Goal: Information Seeking & Learning: Learn about a topic

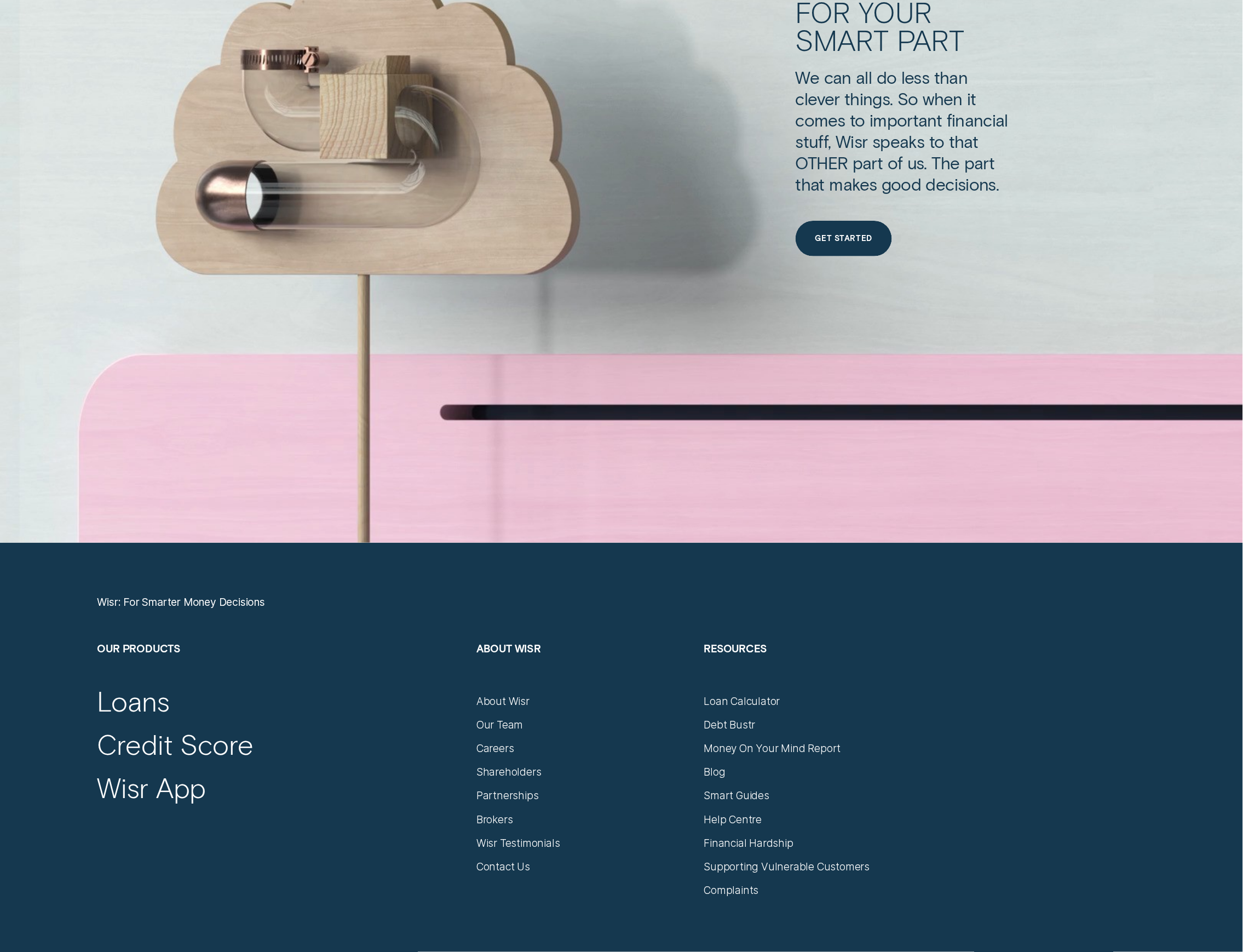
scroll to position [5622, 0]
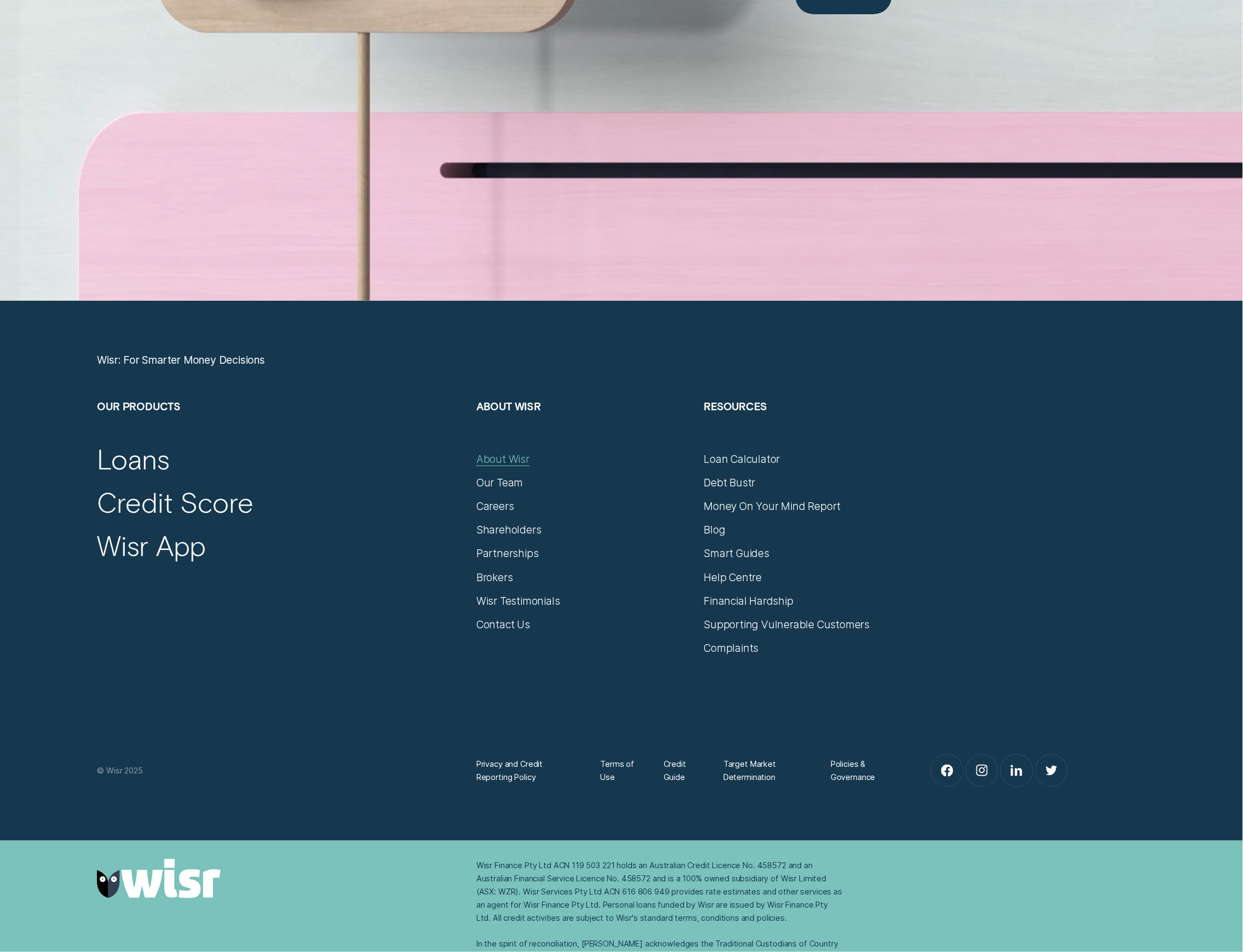
click at [510, 463] on div "About Wisr" at bounding box center [503, 459] width 53 height 13
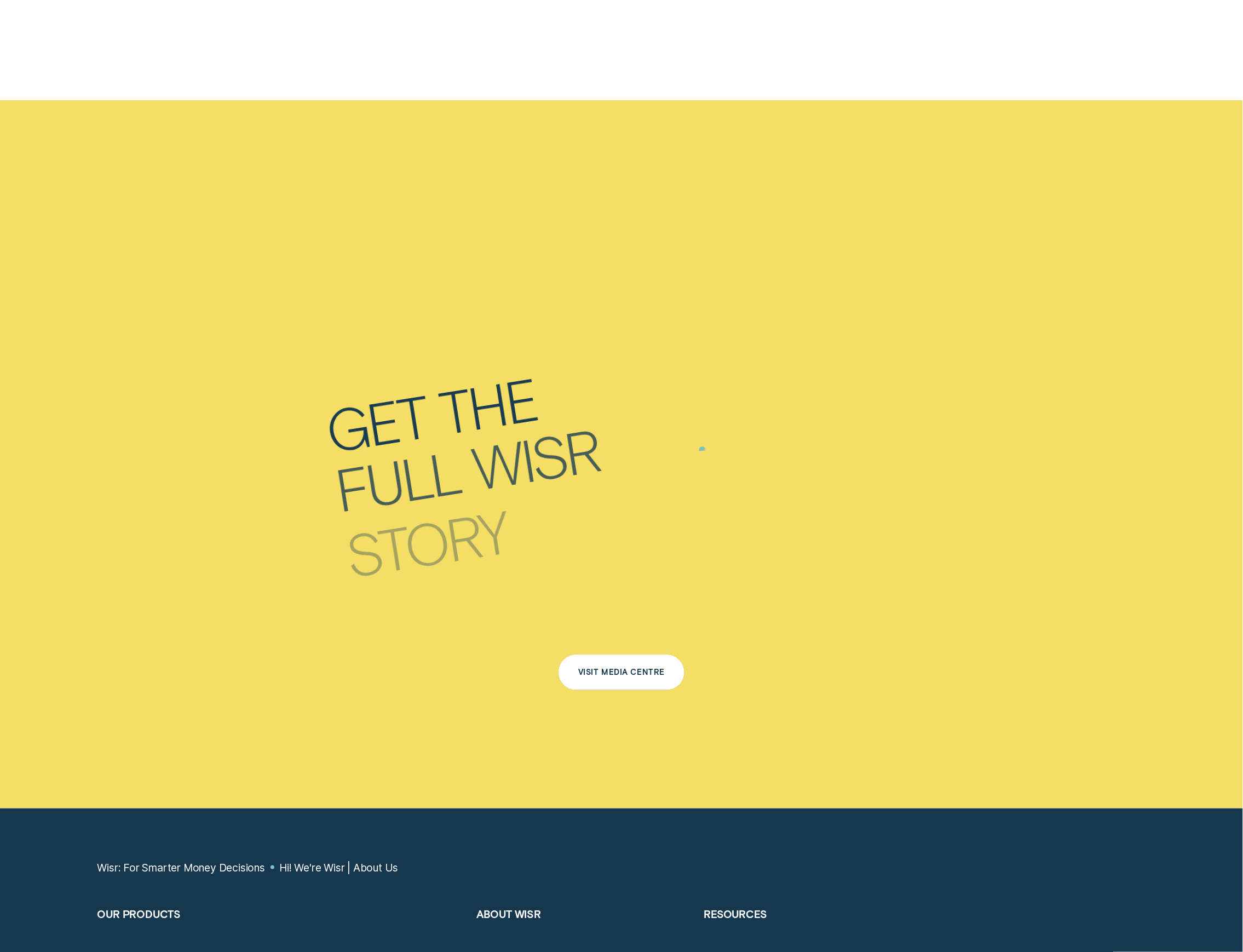
scroll to position [7520, 0]
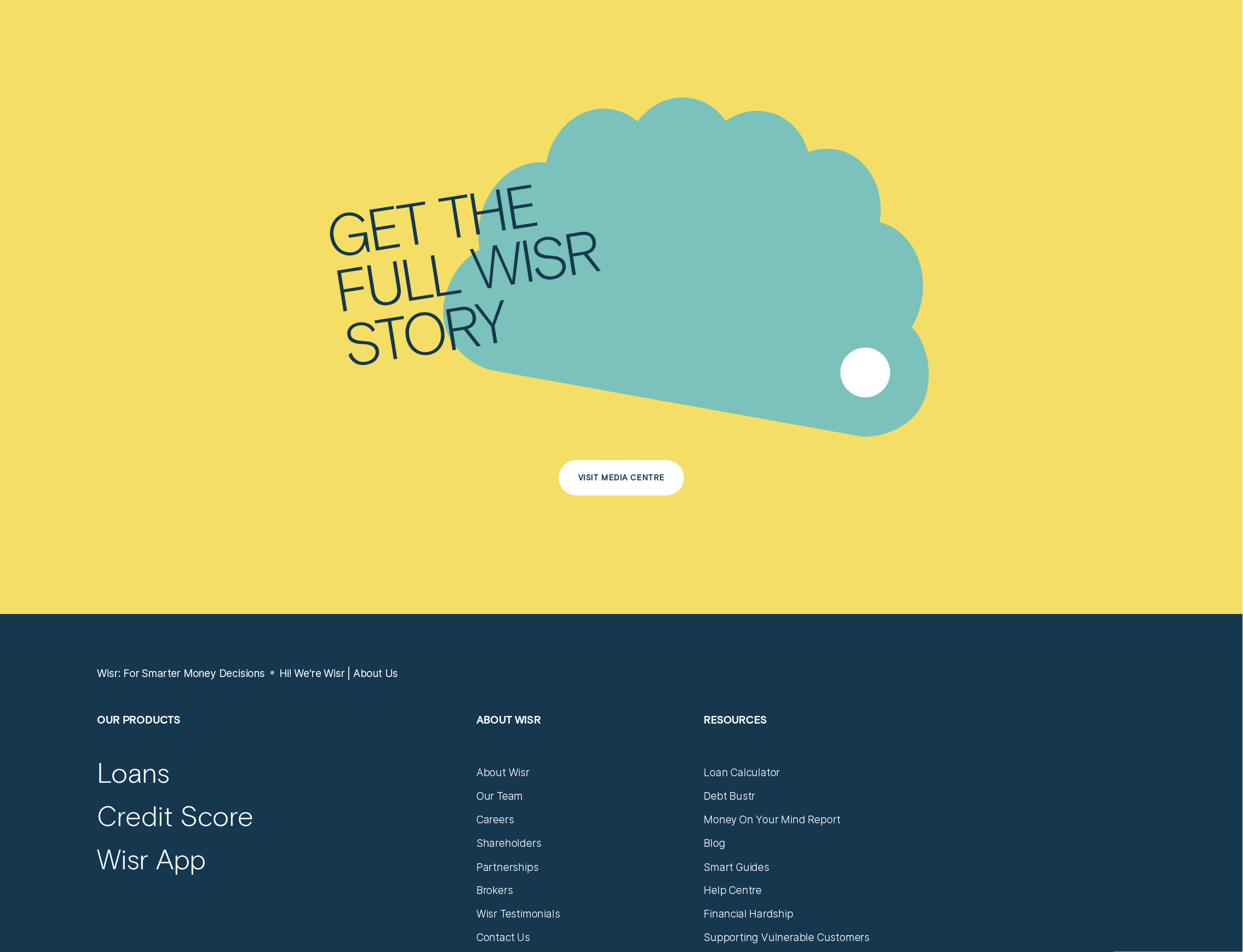
click at [603, 465] on div "Visit Media Centre" at bounding box center [622, 477] width 126 height 35
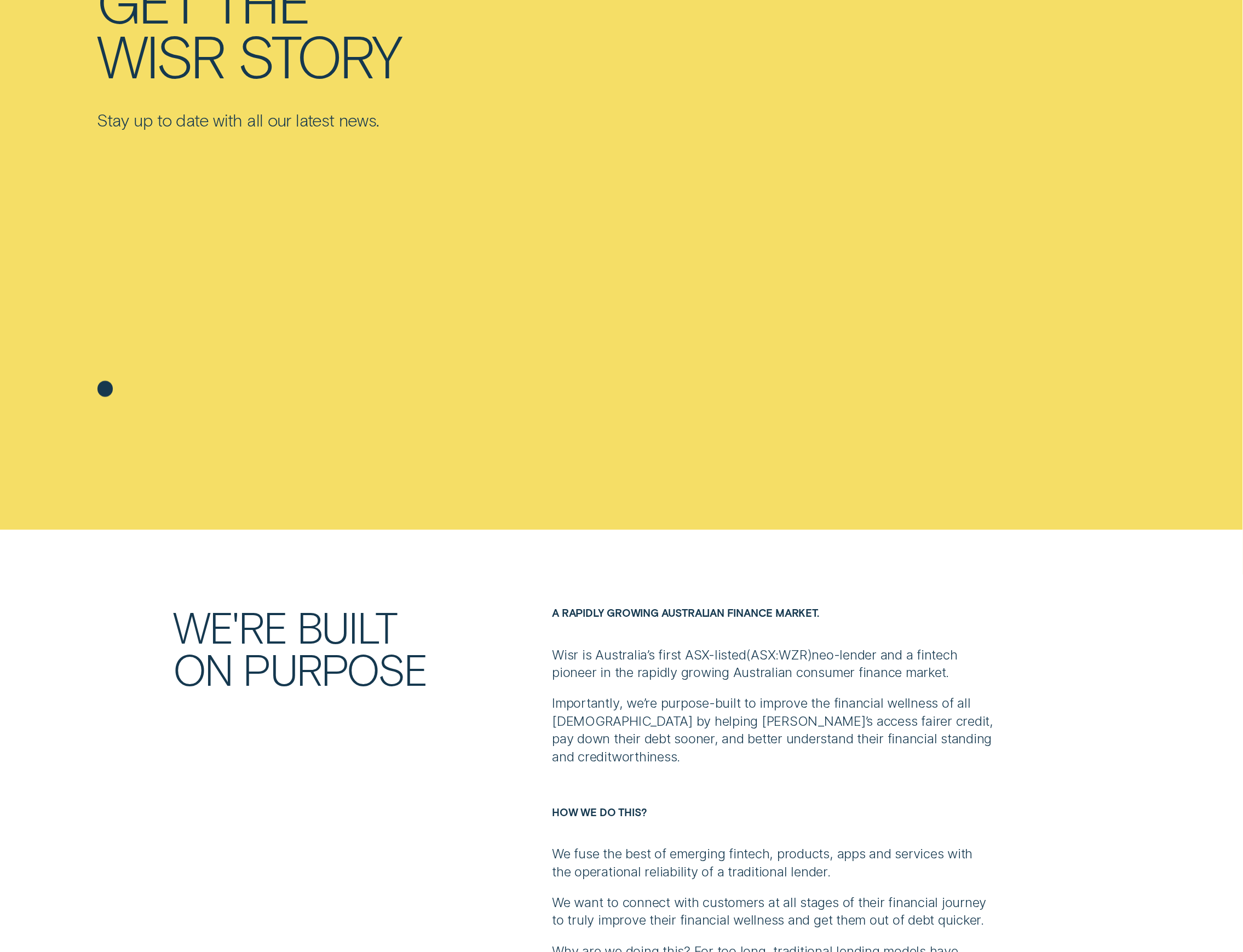
scroll to position [511, 0]
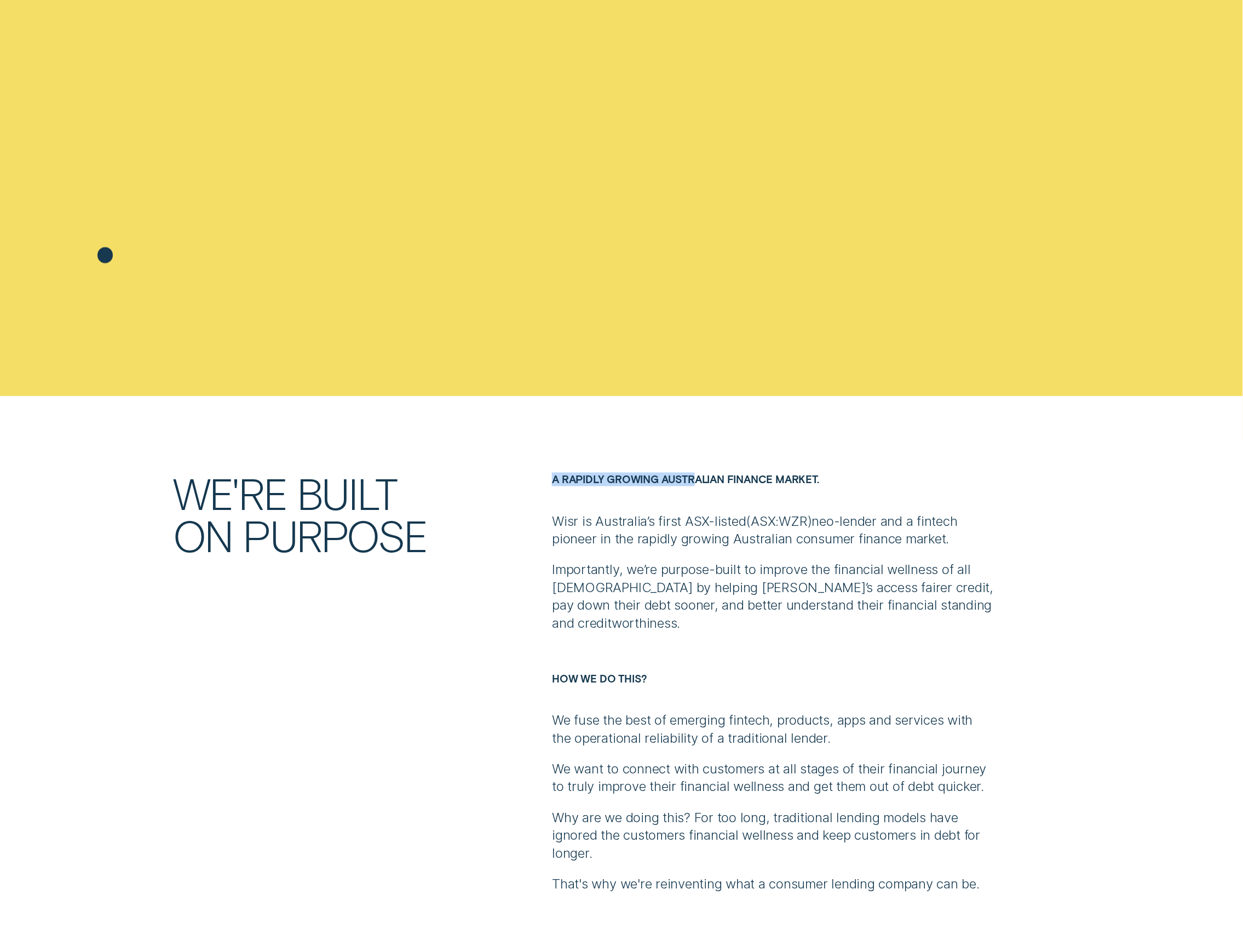
drag, startPoint x: 553, startPoint y: 473, endPoint x: 718, endPoint y: 472, distance: 165.0
click at [718, 472] on h6 "A rapidly growing Australian finance market." at bounding box center [772, 486] width 442 height 27
click at [718, 472] on h6 "A rapidly growing Australian finance market." at bounding box center [772, 486] width 442 height 27
click at [745, 538] on p "Wisr is Australia’s first ASX-listed ( ASX:WZR ) neo-lender and a fintech pione…" at bounding box center [772, 531] width 442 height 35
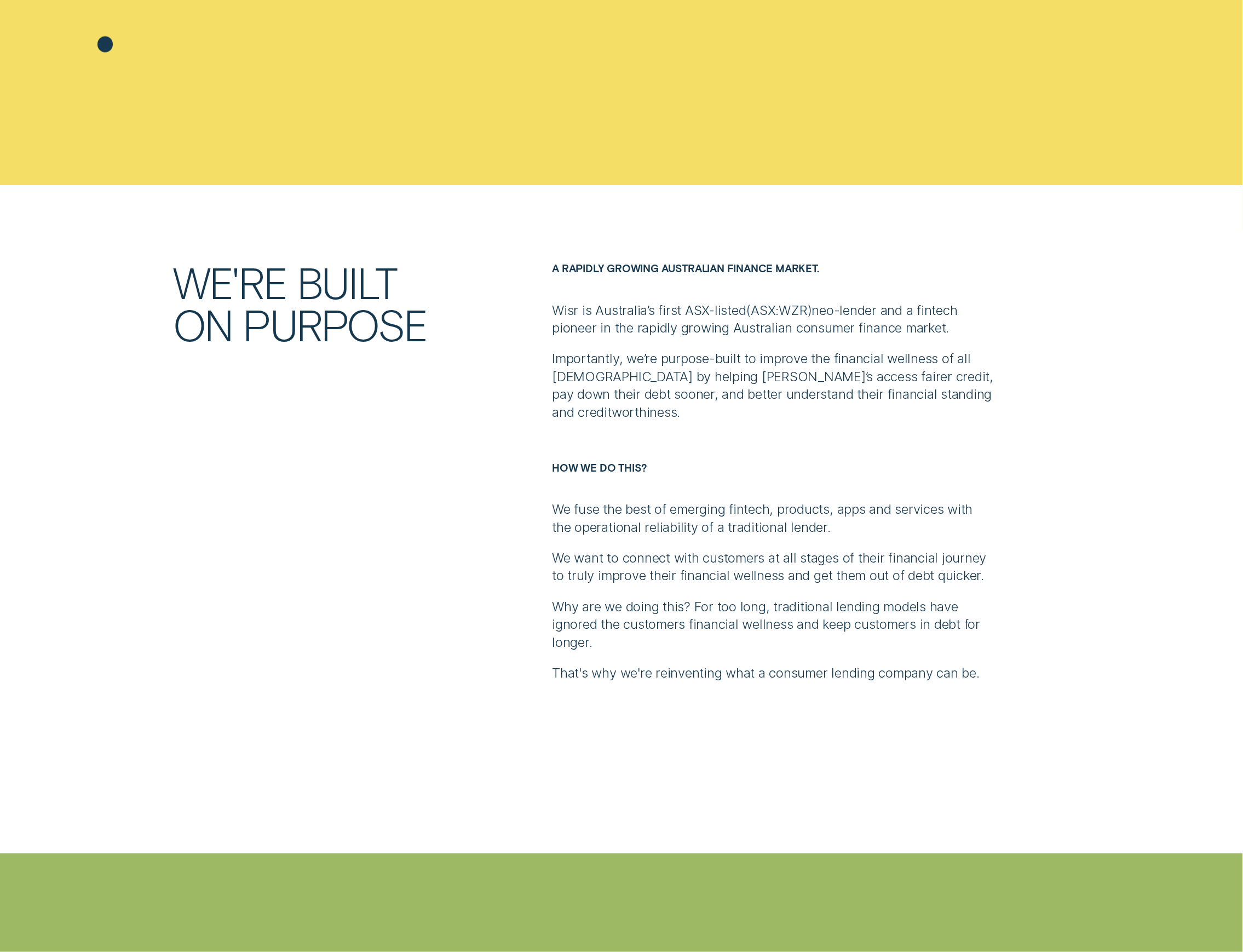
scroll to position [730, 0]
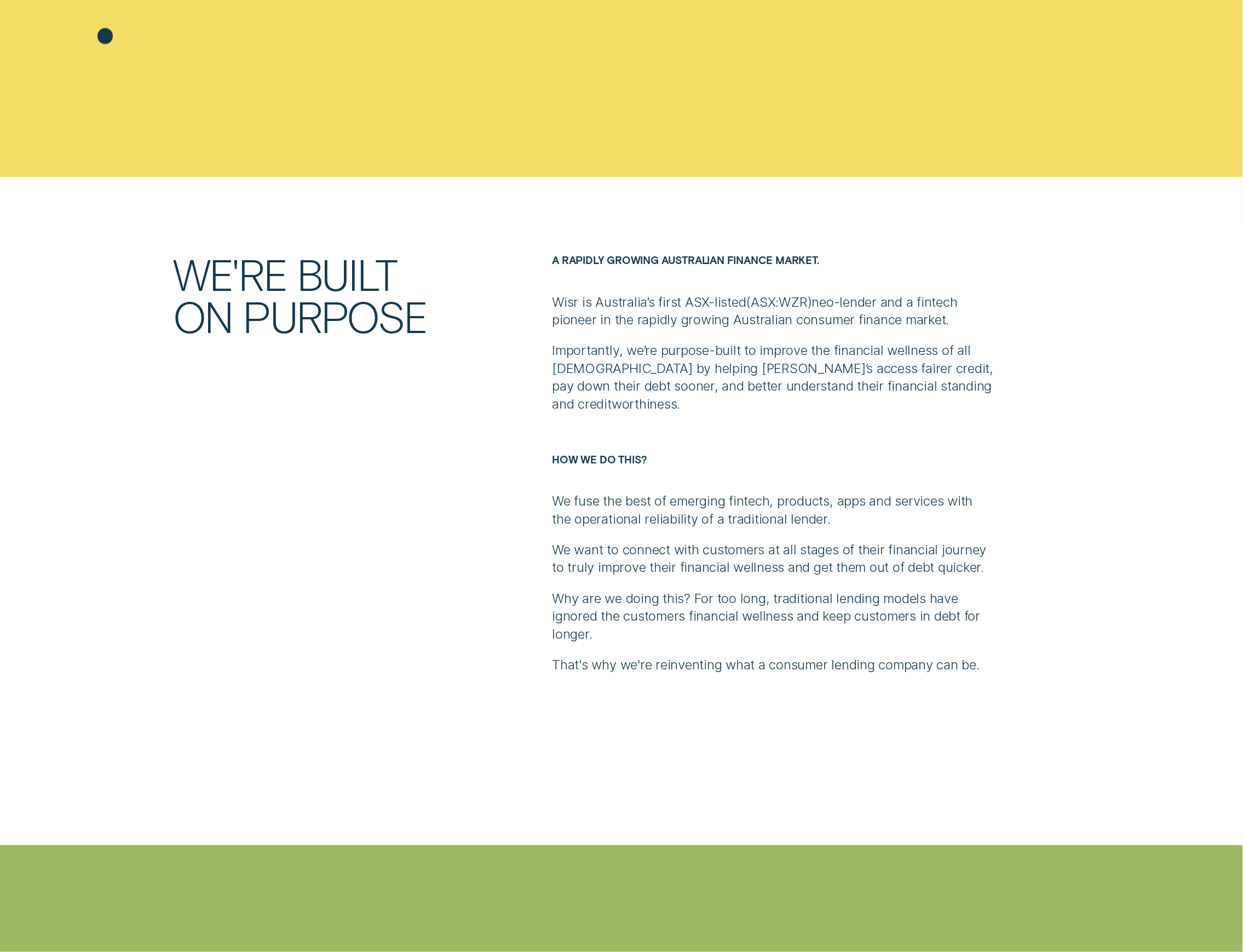
click at [774, 438] on div "A rapidly growing Australian finance market. Wisr is Australia’s first ASX-list…" at bounding box center [773, 464] width 455 height 421
click at [703, 480] on div "A rapidly growing Australian finance market. Wisr is Australia’s first ASX-list…" at bounding box center [773, 464] width 455 height 421
drag, startPoint x: 552, startPoint y: 500, endPoint x: 680, endPoint y: 502, distance: 128.0
click at [680, 502] on p "We fuse the best of emerging fintech, products, apps and services with the oper…" at bounding box center [772, 510] width 442 height 35
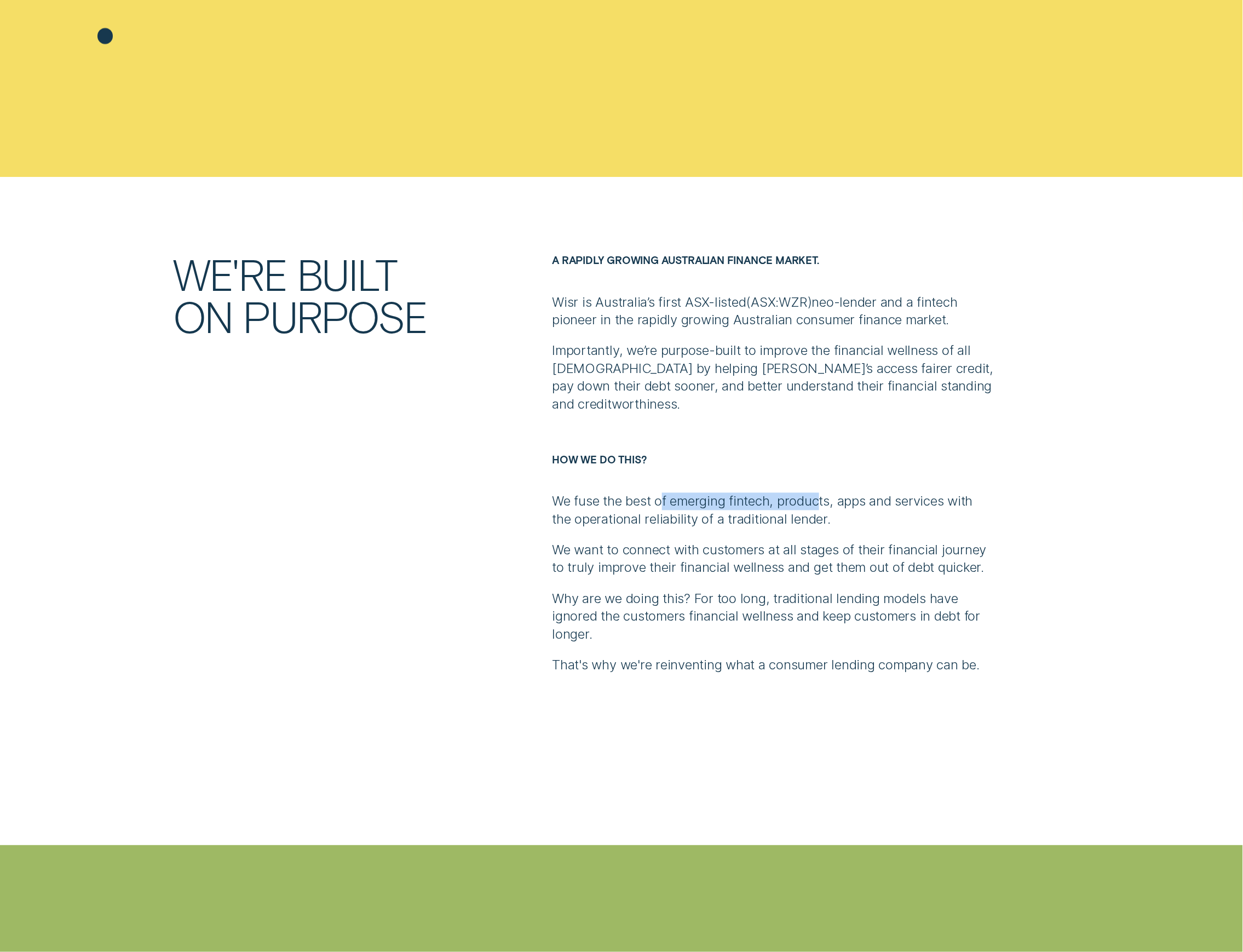
drag, startPoint x: 666, startPoint y: 504, endPoint x: 826, endPoint y: 502, distance: 160.0
click at [826, 502] on p "We fuse the best of emerging fintech, products, apps and services with the oper…" at bounding box center [772, 510] width 442 height 35
drag, startPoint x: 826, startPoint y: 502, endPoint x: 885, endPoint y: 504, distance: 59.0
click at [826, 502] on p "We fuse the best of emerging fintech, products, apps and services with the oper…" at bounding box center [772, 510] width 442 height 35
drag, startPoint x: 885, startPoint y: 504, endPoint x: 780, endPoint y: 513, distance: 105.4
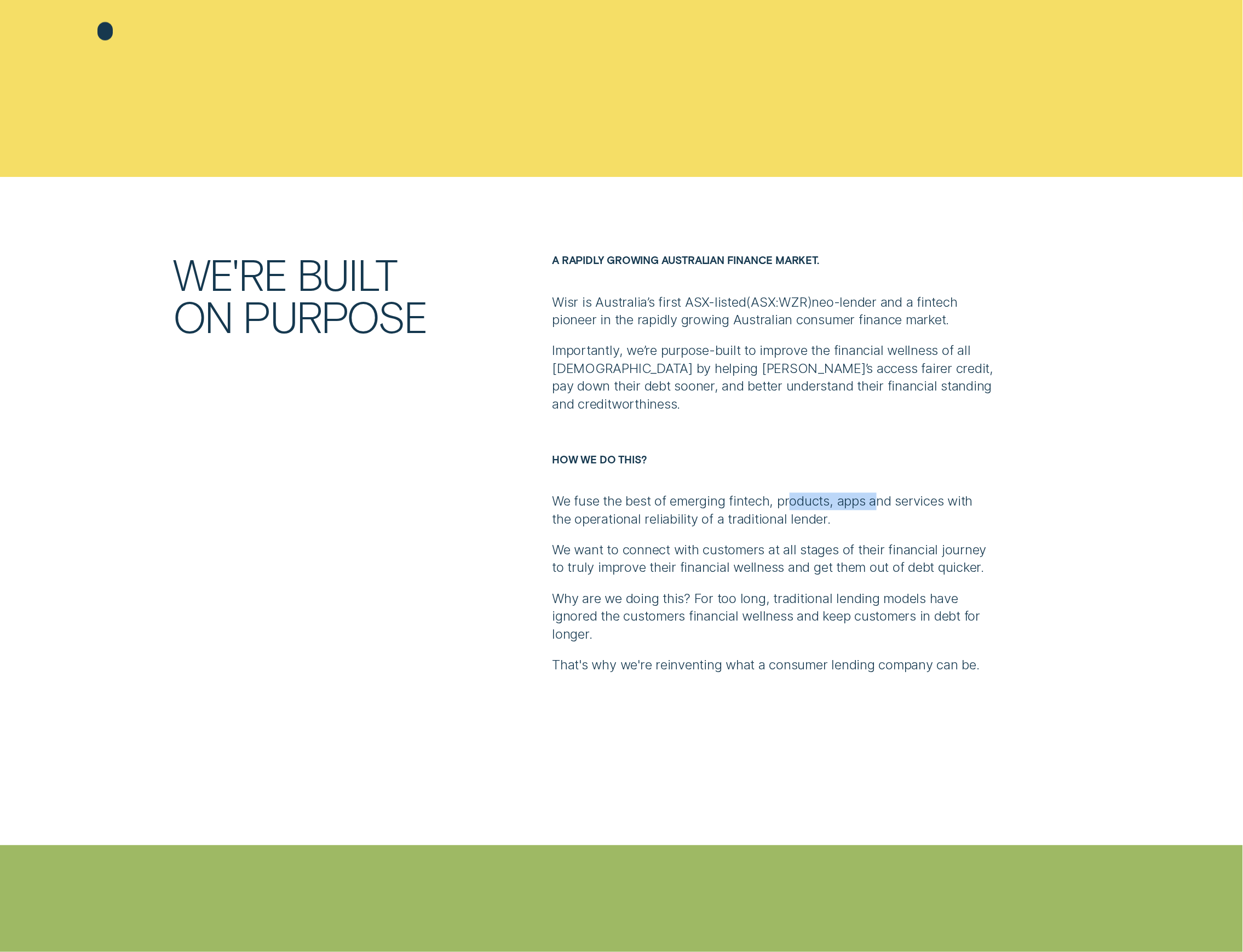
click at [782, 513] on p "We fuse the best of emerging fintech, products, apps and services with the oper…" at bounding box center [772, 510] width 442 height 35
drag, startPoint x: 774, startPoint y: 513, endPoint x: 767, endPoint y: 513, distance: 7.0
click at [774, 513] on p "We fuse the best of emerging fintech, products, apps and services with the oper…" at bounding box center [772, 510] width 442 height 35
click at [669, 519] on p "We fuse the best of emerging fintech, products, apps and services with the oper…" at bounding box center [772, 510] width 442 height 35
drag, startPoint x: 623, startPoint y: 557, endPoint x: 789, endPoint y: 549, distance: 166.2
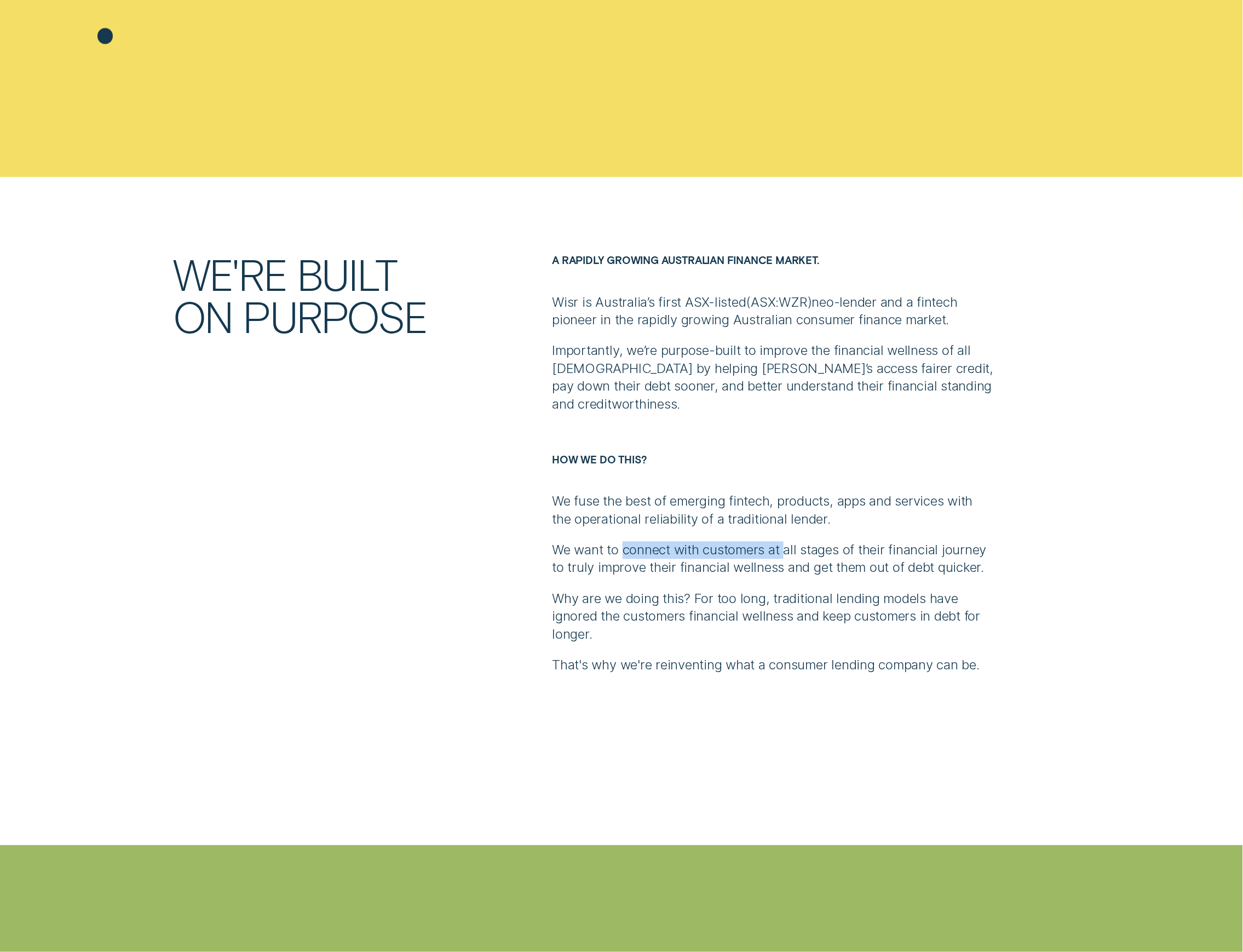
click at [789, 549] on p "We want to connect with customers at all stages of their financial journey to t…" at bounding box center [772, 559] width 442 height 35
drag, startPoint x: 789, startPoint y: 549, endPoint x: 594, endPoint y: 551, distance: 195.0
click at [605, 551] on p "We want to connect with customers at all stages of their financial journey to t…" at bounding box center [772, 559] width 442 height 35
click at [577, 553] on p "We want to connect with customers at all stages of their financial journey to t…" at bounding box center [772, 559] width 442 height 35
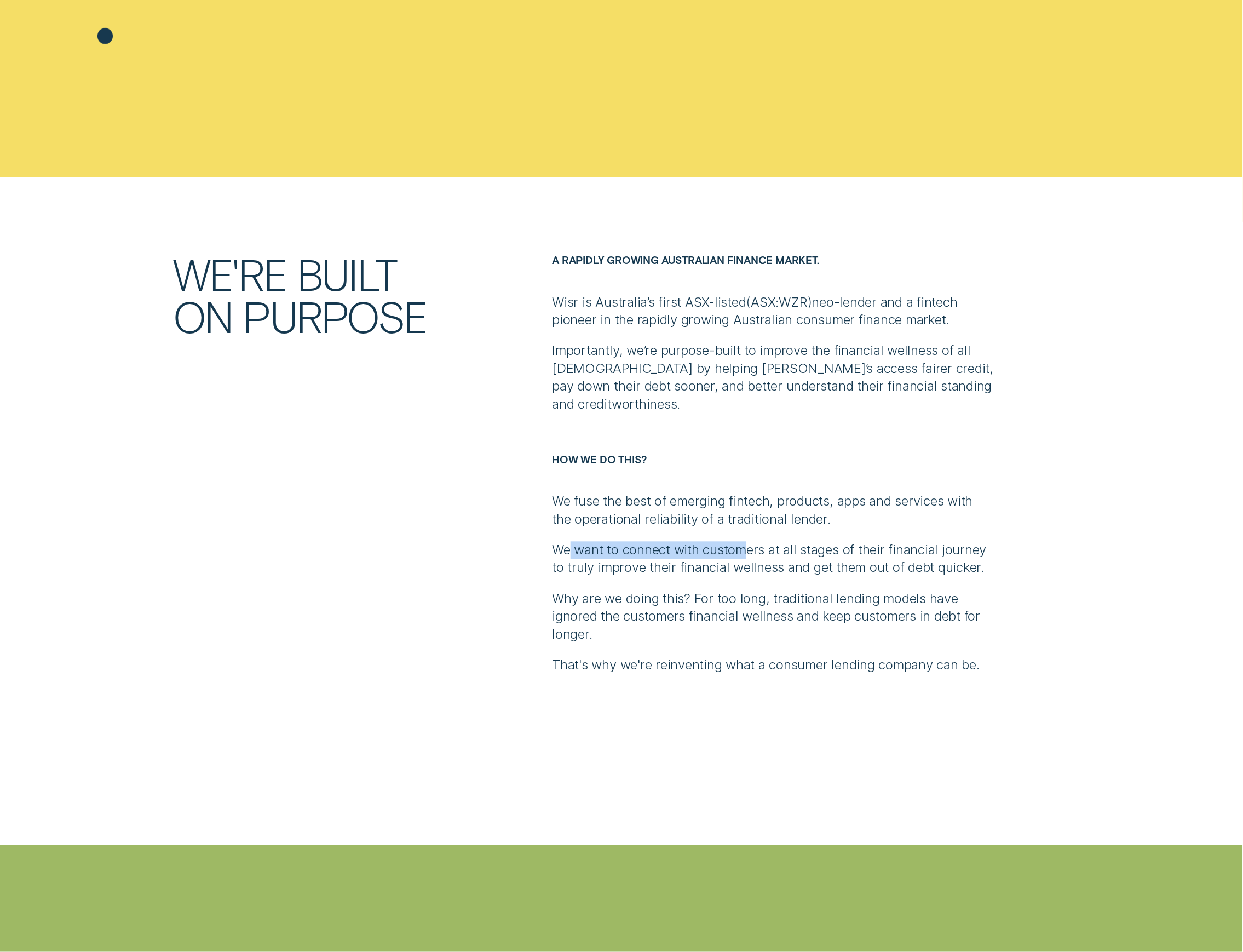
drag, startPoint x: 570, startPoint y: 553, endPoint x: 745, endPoint y: 550, distance: 175.0
click at [745, 550] on p "We want to connect with customers at all stages of their financial journey to t…" at bounding box center [772, 559] width 442 height 35
drag, startPoint x: 685, startPoint y: 552, endPoint x: 802, endPoint y: 546, distance: 117.2
click at [799, 548] on p "We want to connect with customers at all stages of their financial journey to t…" at bounding box center [772, 559] width 442 height 35
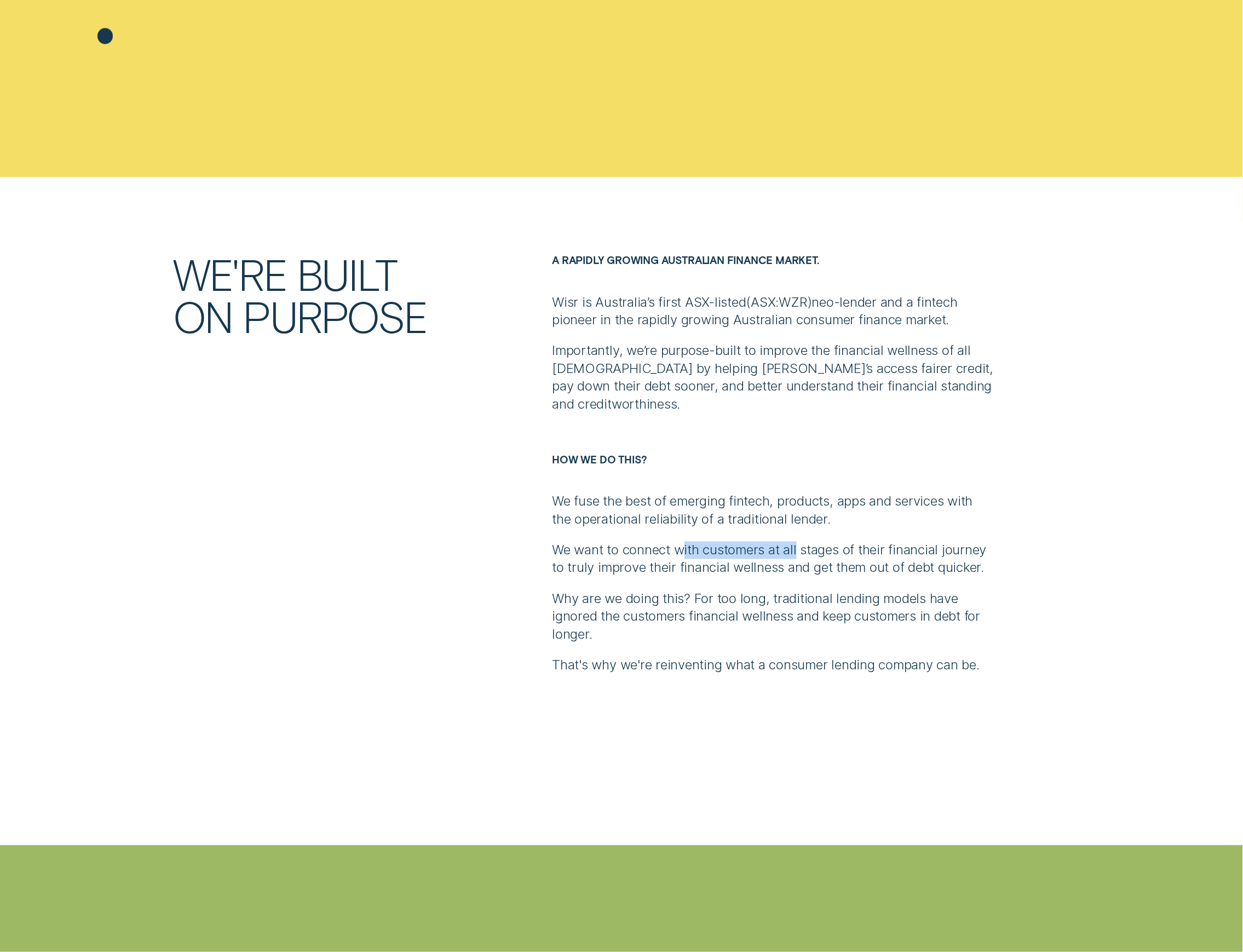
click at [802, 546] on p "We want to connect with customers at all stages of their financial journey to t…" at bounding box center [772, 559] width 442 height 35
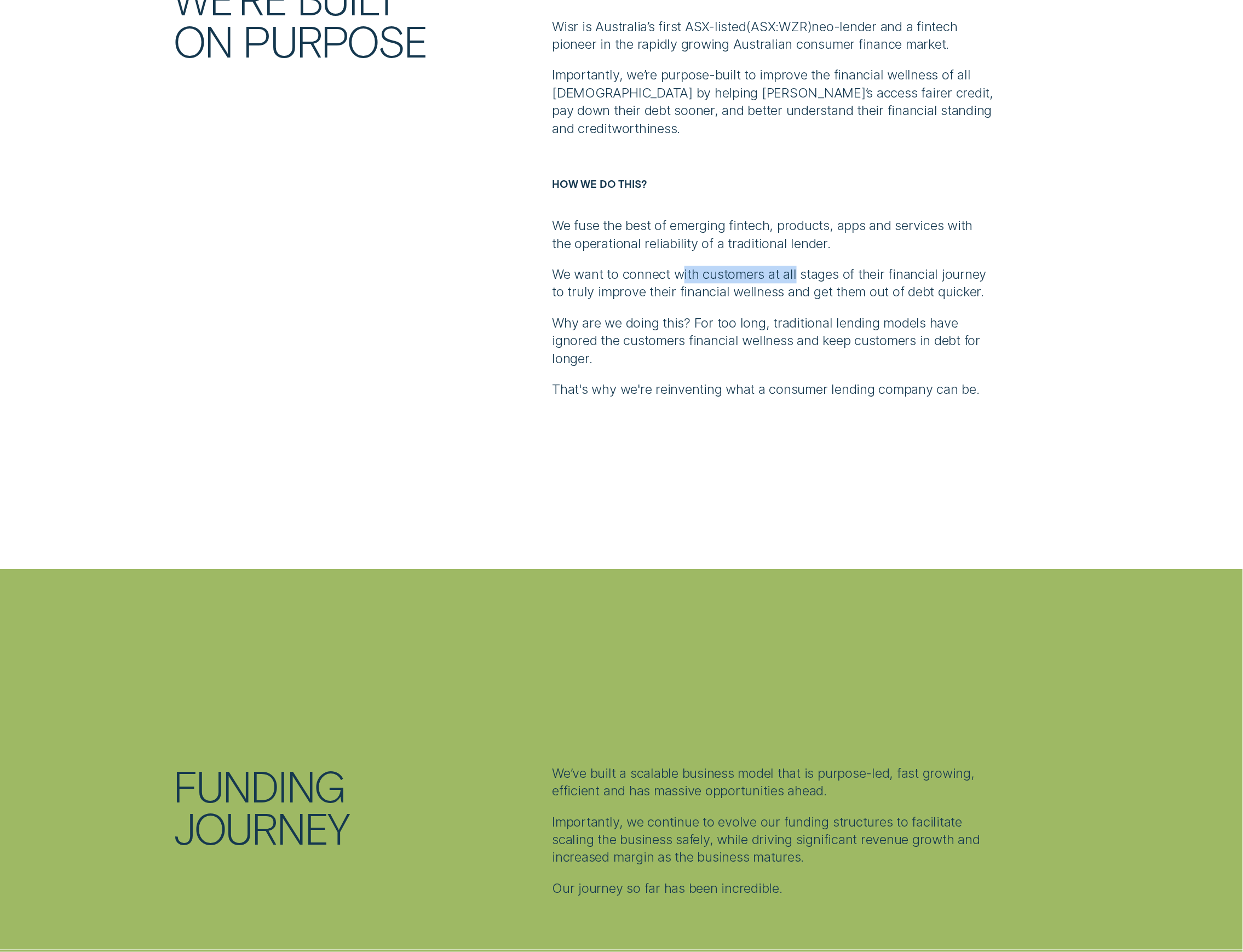
scroll to position [1241, 0]
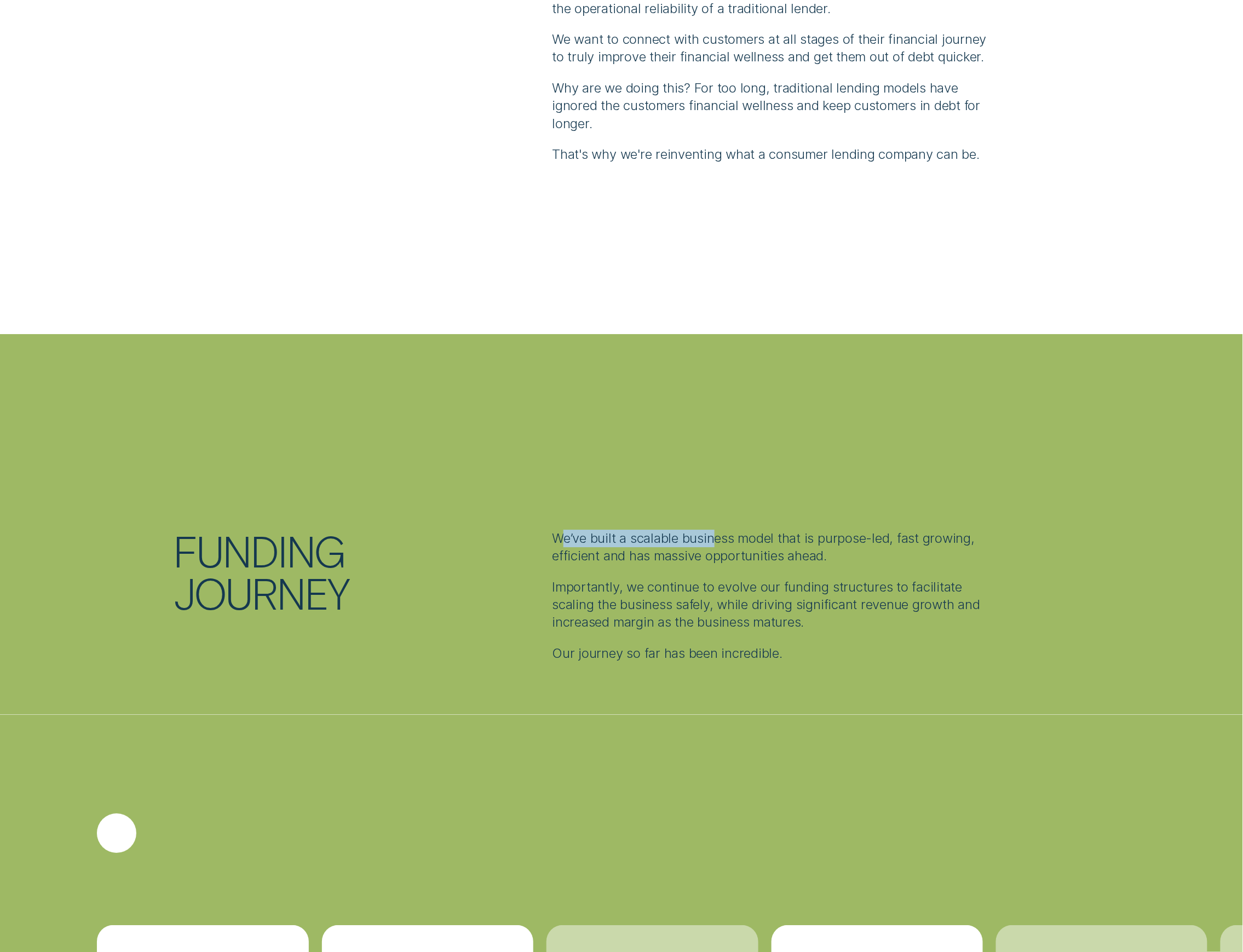
drag, startPoint x: 567, startPoint y: 530, endPoint x: 716, endPoint y: 543, distance: 149.6
click at [716, 543] on p "We’ve built a scalable business model that is purpose-led, fast growing, effici…" at bounding box center [772, 547] width 442 height 35
click at [738, 541] on p "We’ve built a scalable business model that is purpose-led, fast growing, effici…" at bounding box center [772, 547] width 442 height 35
click at [621, 537] on p "We’ve built a scalable business model that is purpose-led, fast growing, effici…" at bounding box center [772, 547] width 442 height 35
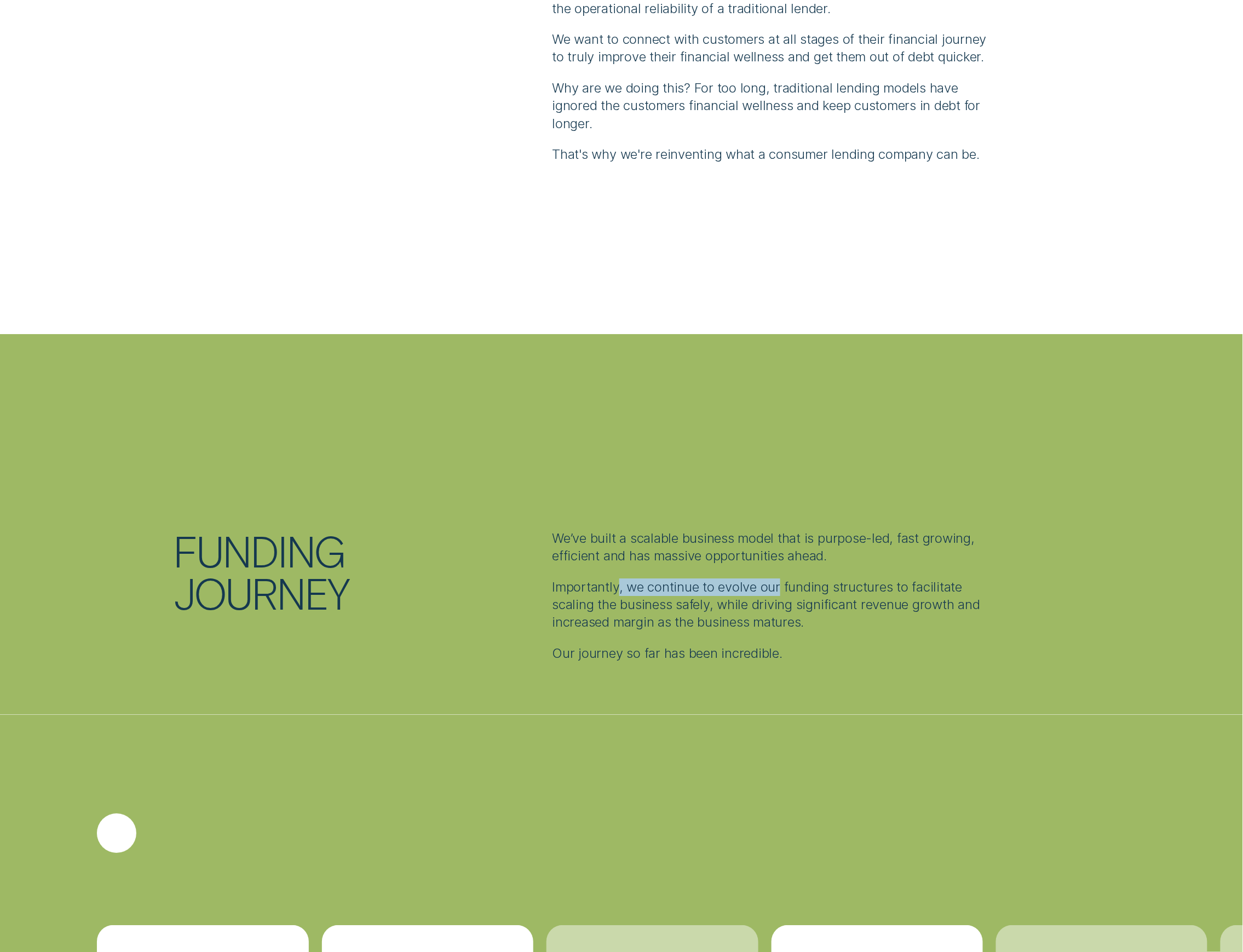
drag, startPoint x: 680, startPoint y: 594, endPoint x: 786, endPoint y: 590, distance: 106.1
click at [784, 590] on p "Importantly, we continue to evolve our funding structures to facilitate scaling…" at bounding box center [772, 605] width 442 height 53
click at [786, 590] on p "Importantly, we continue to evolve our funding structures to facilitate scaling…" at bounding box center [772, 605] width 442 height 53
click at [848, 590] on p "Importantly, we continue to evolve our funding structures to facilitate scaling…" at bounding box center [772, 605] width 442 height 53
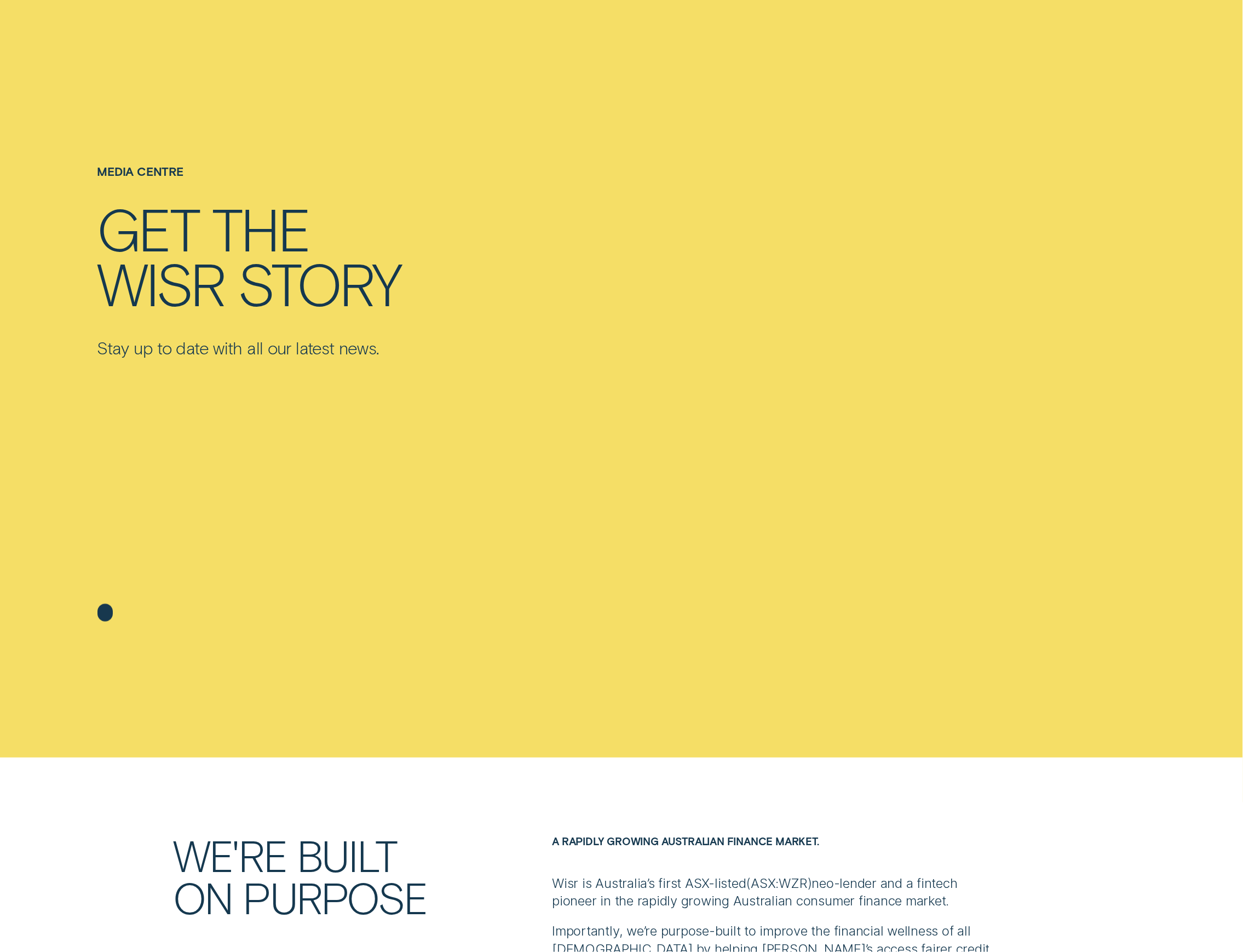
scroll to position [0, 0]
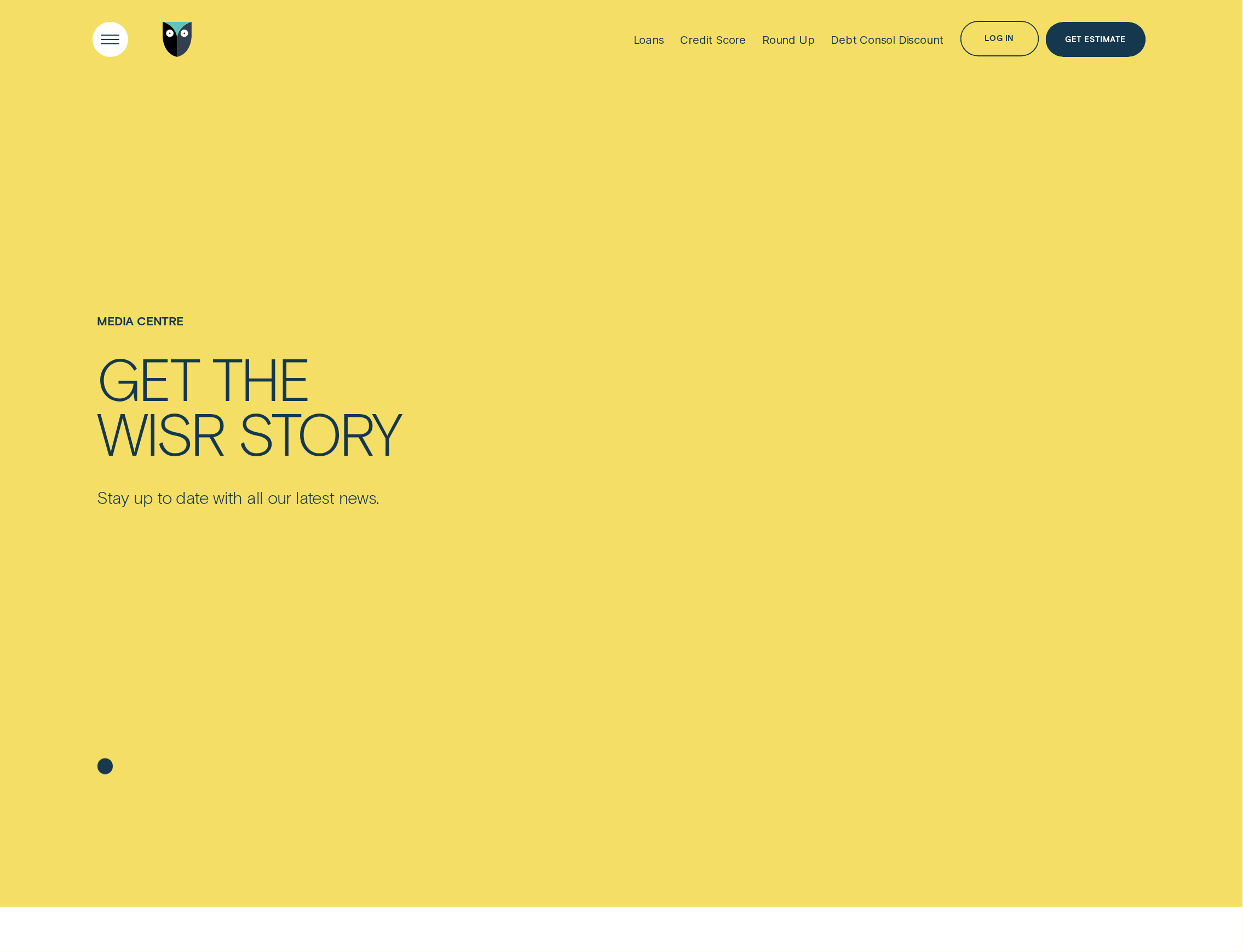
click at [108, 35] on div "Open Menu" at bounding box center [111, 40] width 50 height 50
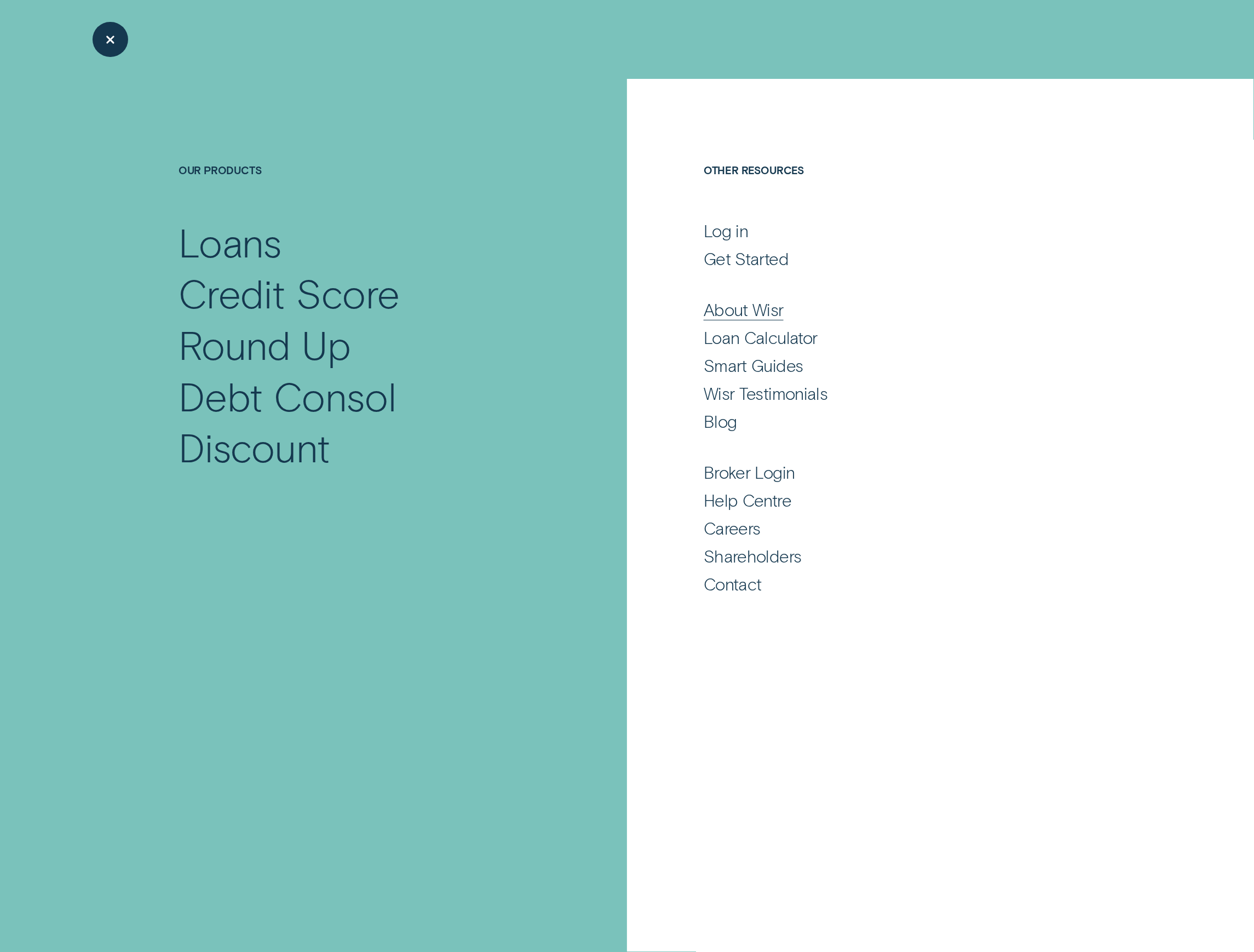
click at [776, 314] on div "About Wisr" at bounding box center [743, 310] width 80 height 22
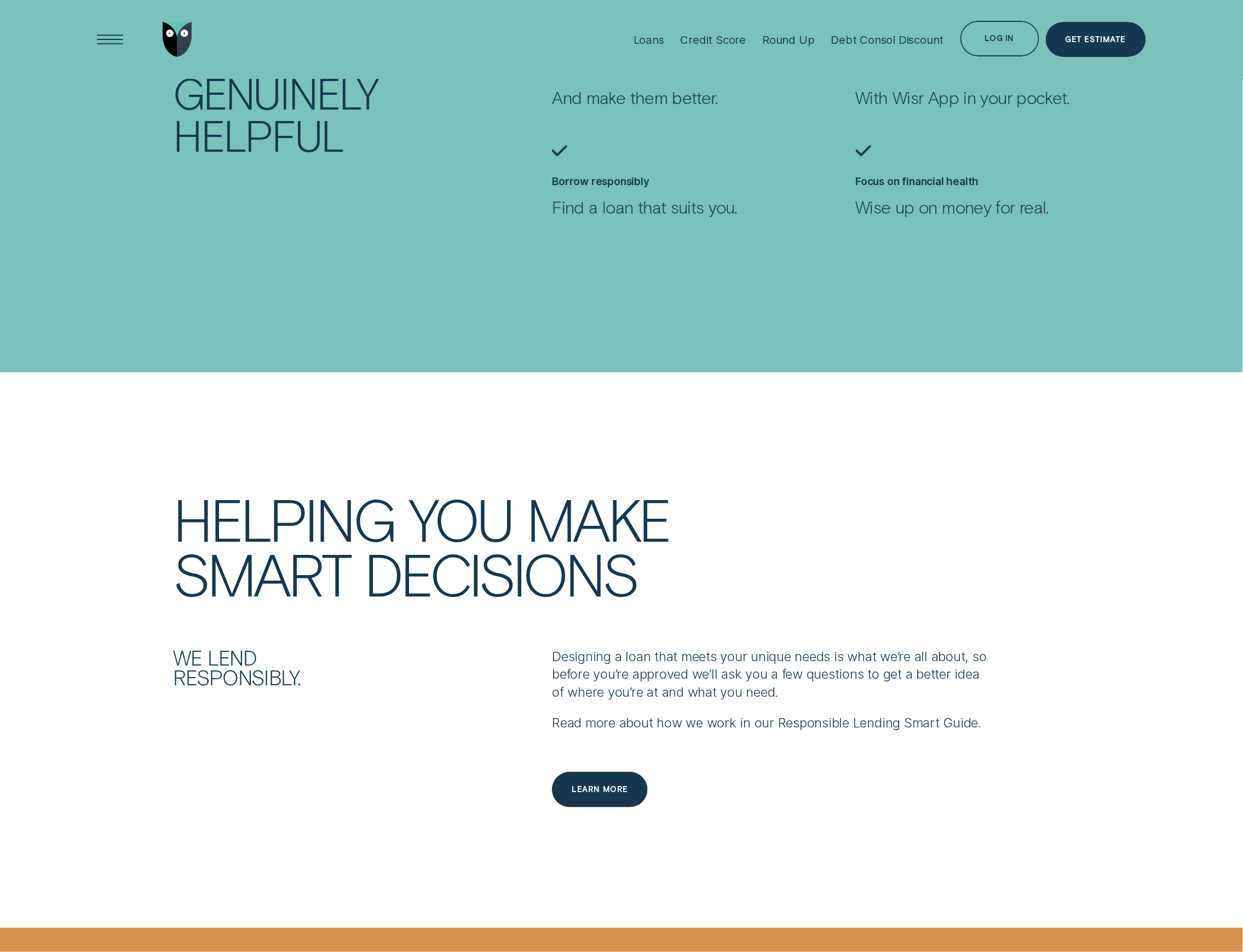
scroll to position [1022, 0]
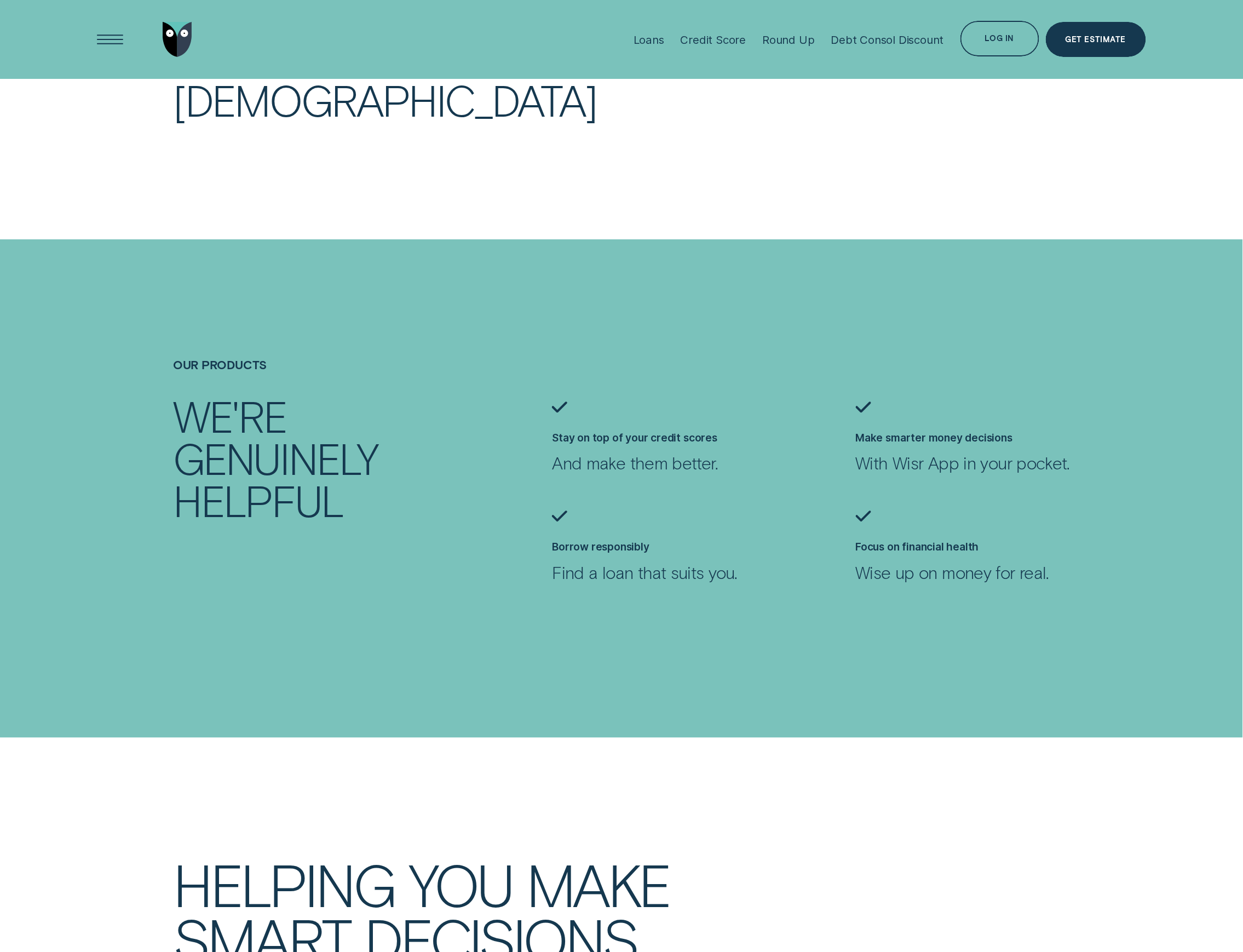
drag, startPoint x: 593, startPoint y: 443, endPoint x: 622, endPoint y: 459, distance: 33.1
click at [609, 447] on div "Stay on top of your credit scores And make them better." at bounding box center [659, 452] width 215 height 42
click at [627, 467] on p "And make them better." at bounding box center [659, 463] width 215 height 22
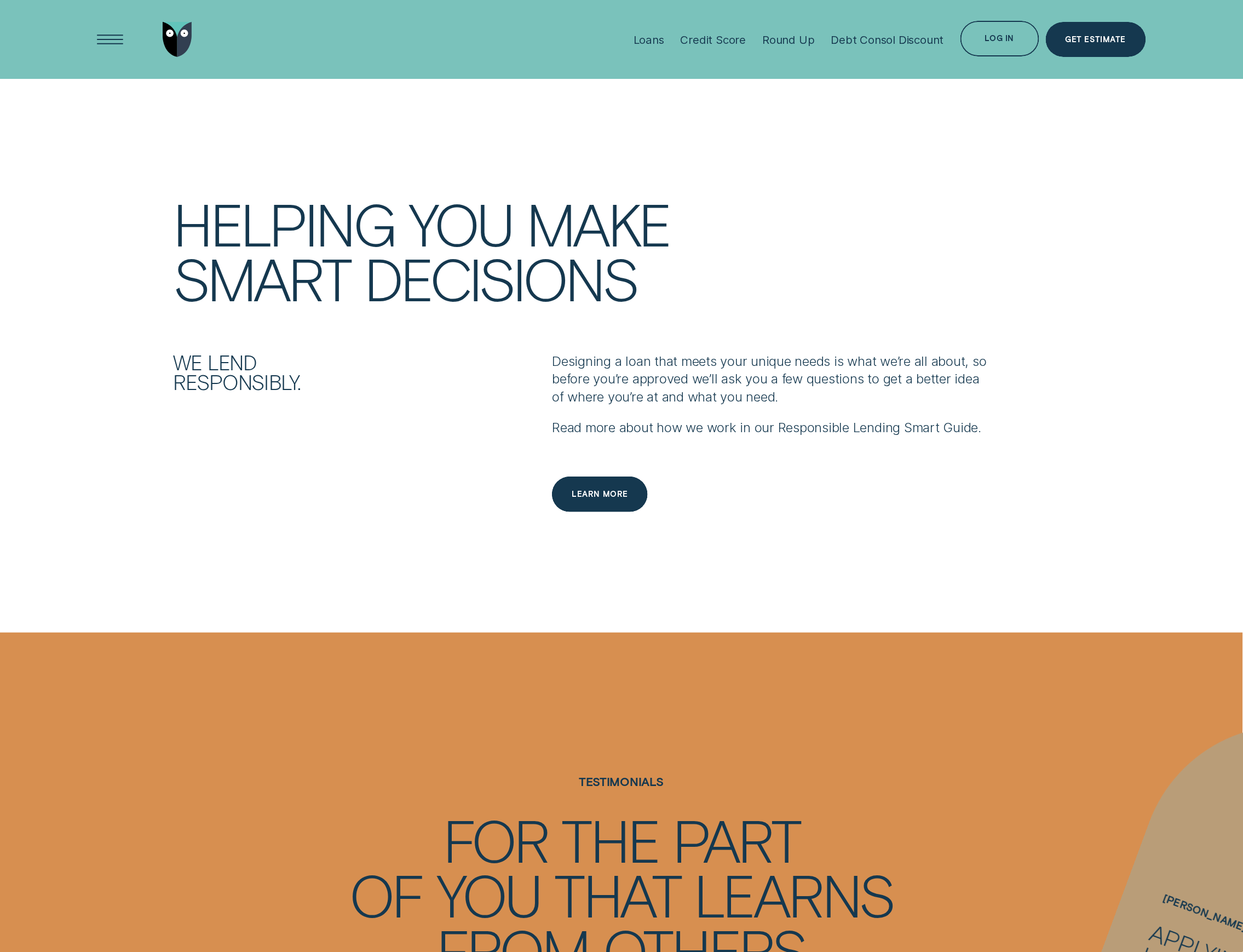
scroll to position [1679, 0]
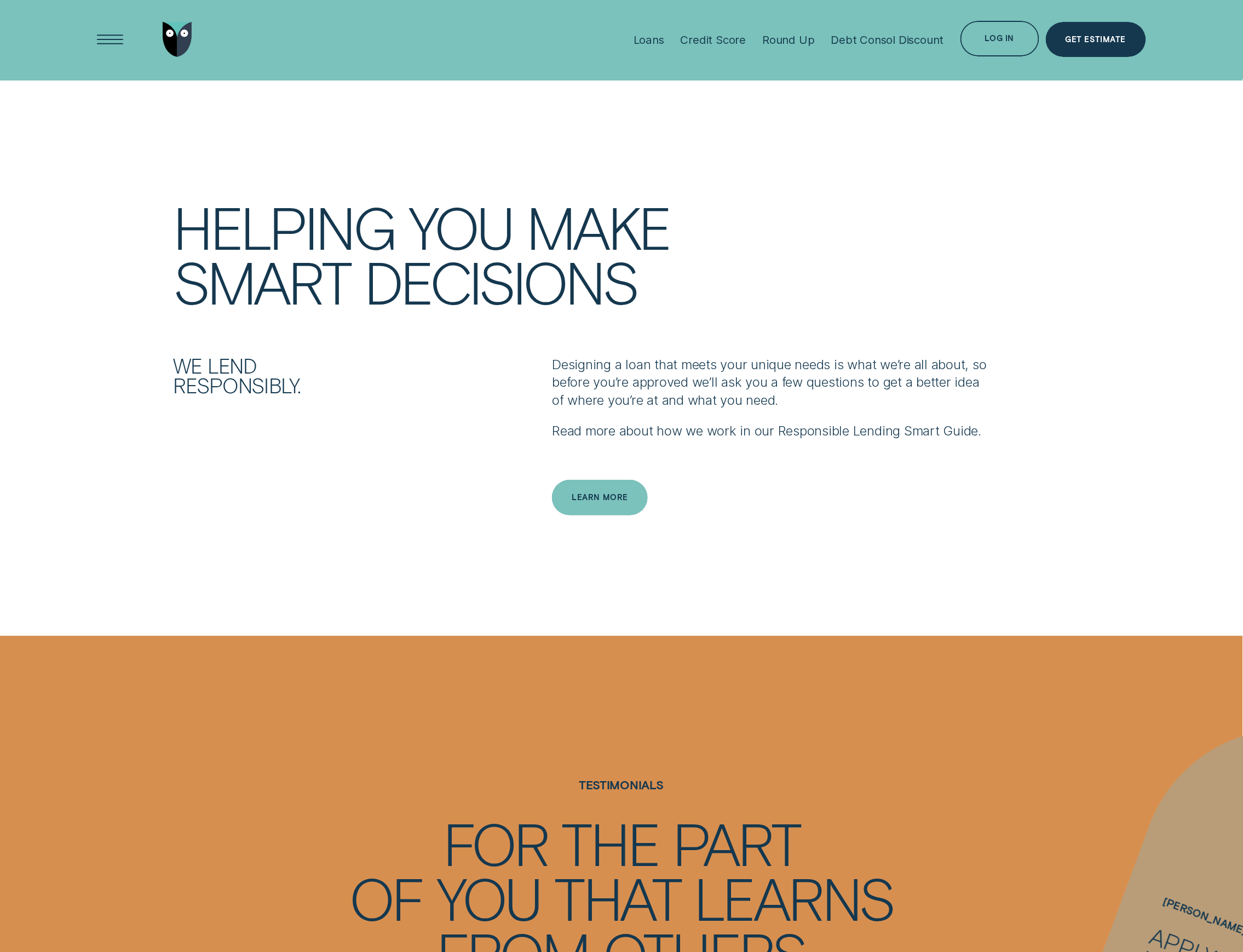
click at [582, 484] on div "Learn more" at bounding box center [599, 497] width 96 height 35
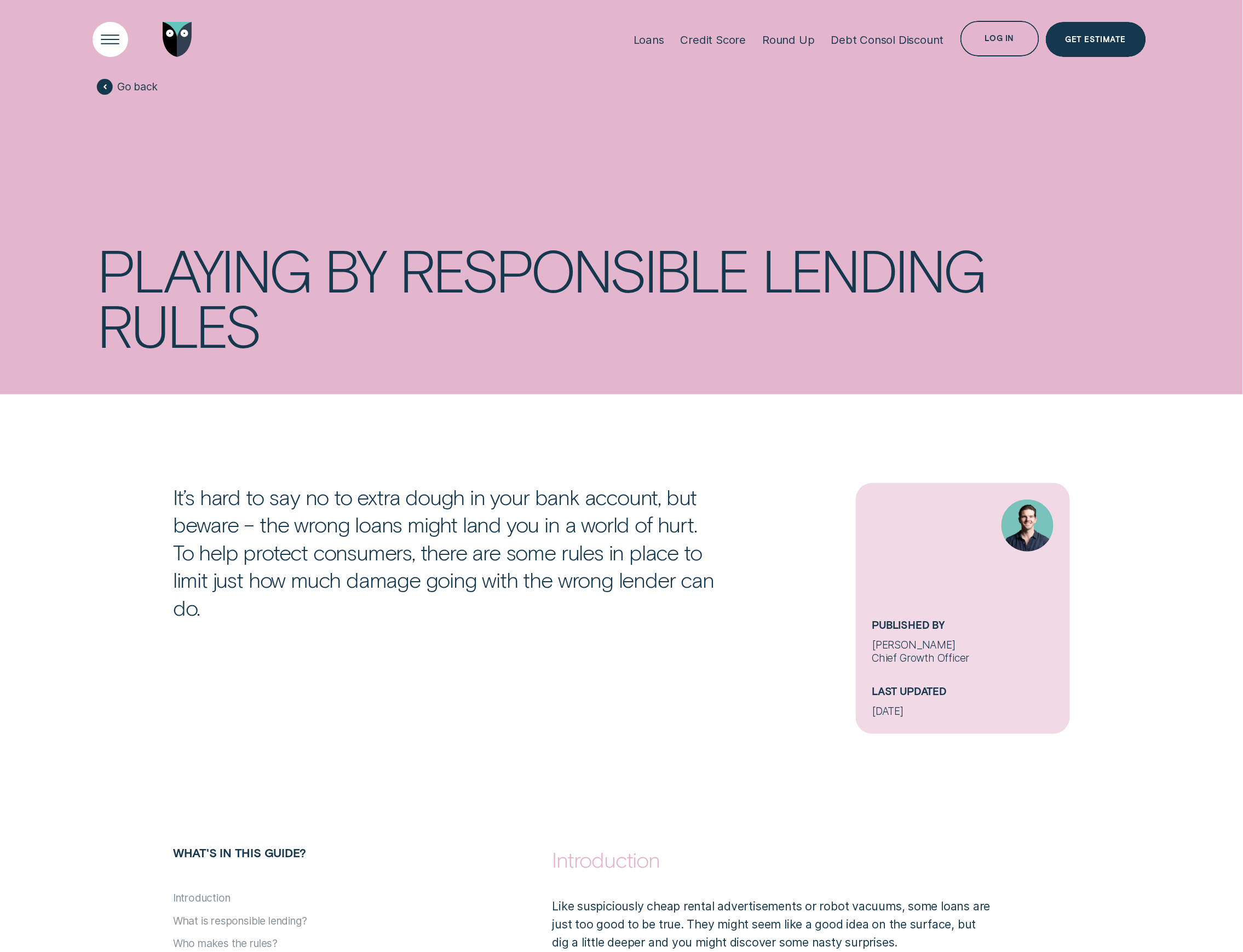
click at [100, 44] on div "Open Menu" at bounding box center [111, 40] width 50 height 50
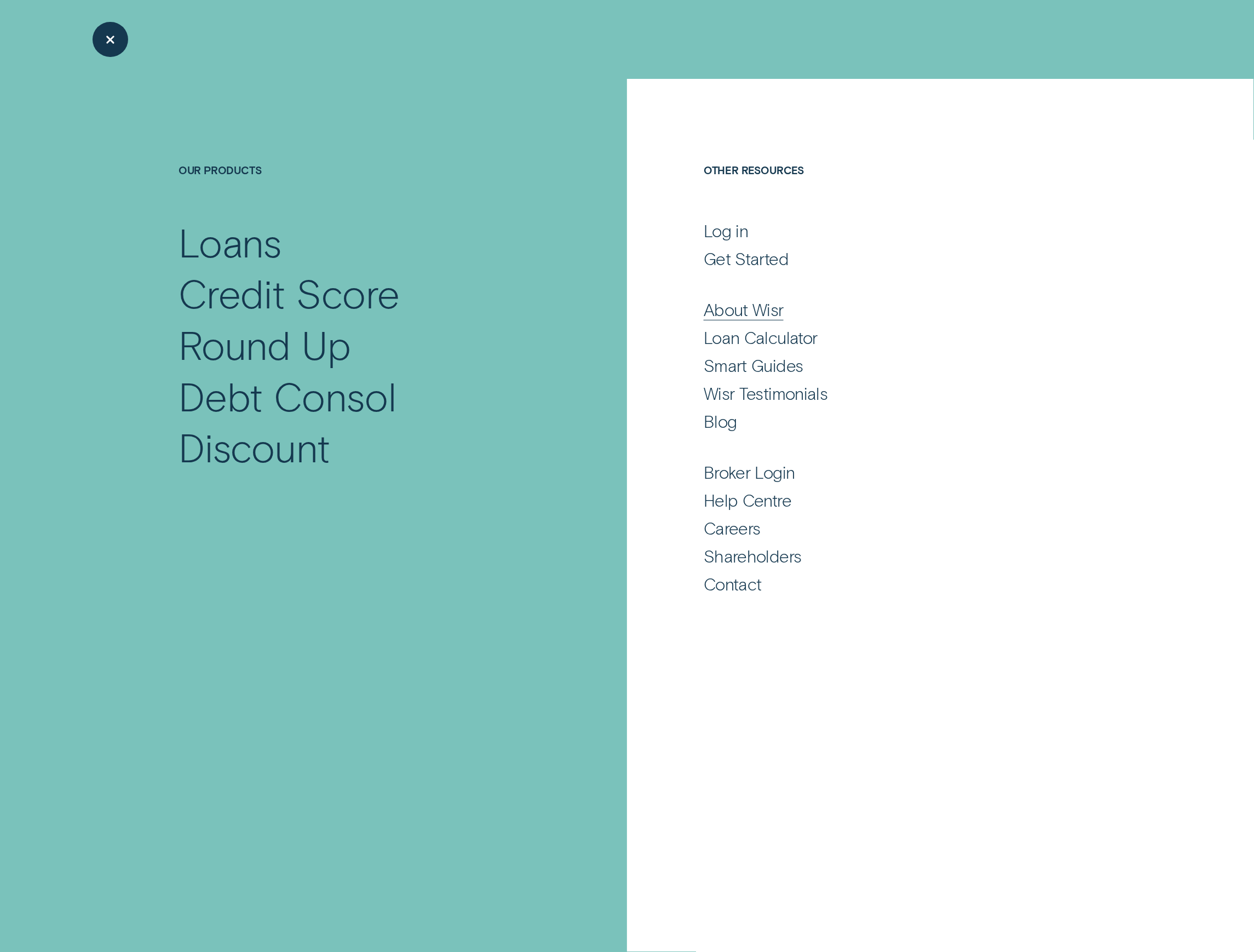
click at [747, 307] on div "About Wisr" at bounding box center [743, 310] width 80 height 22
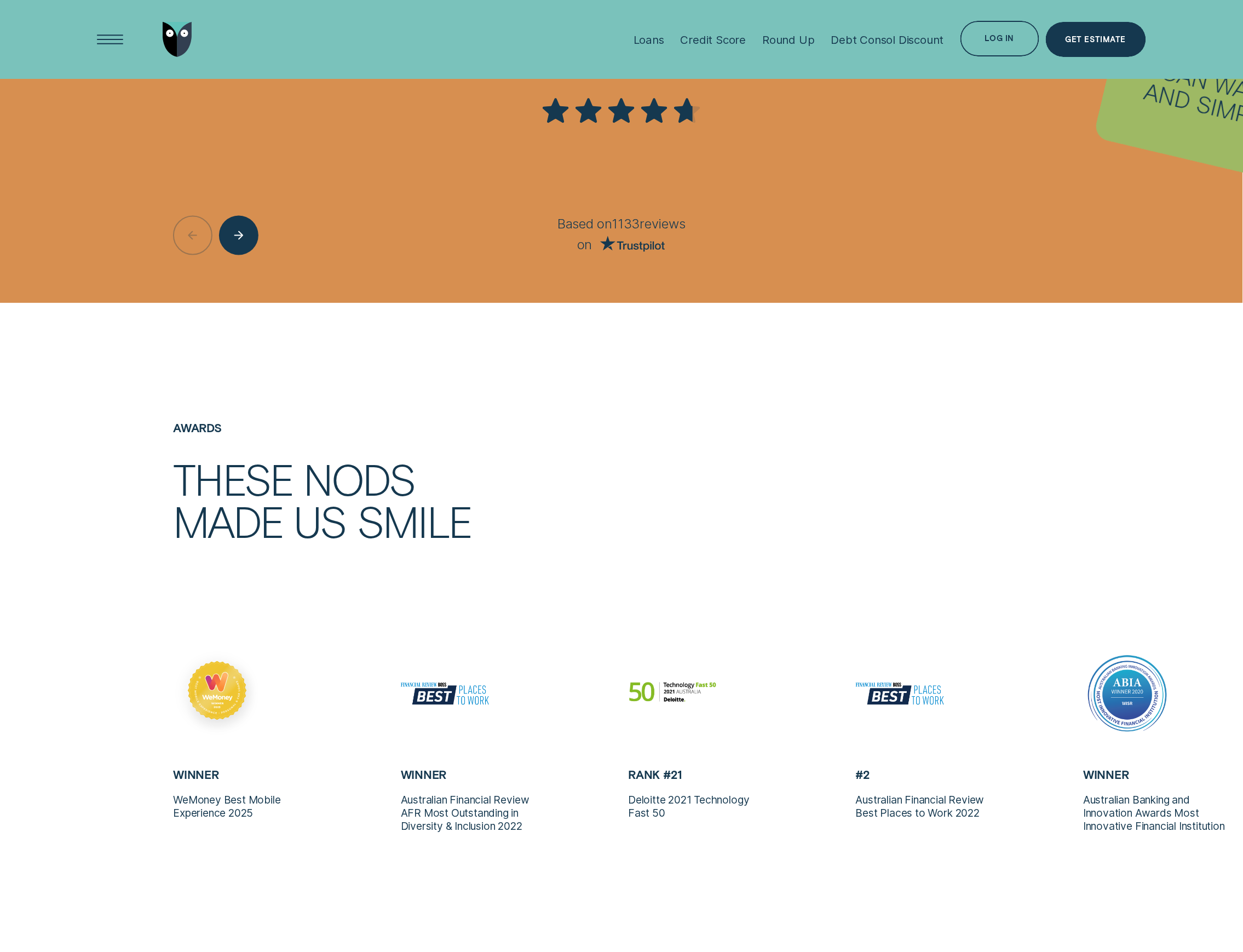
scroll to position [2702, 0]
